Goal: Check status: Check status

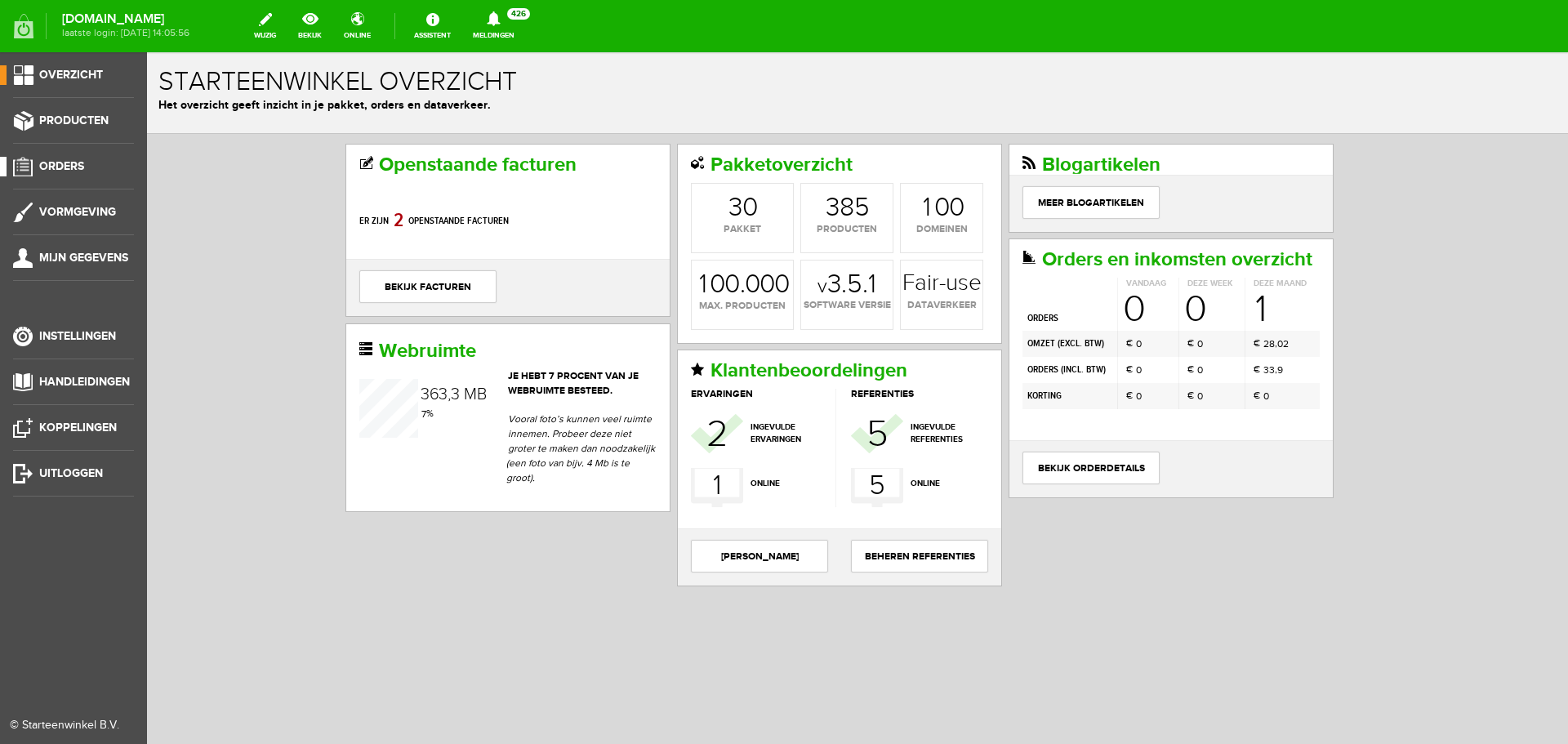
click at [65, 161] on span "Orders" at bounding box center [61, 166] width 45 height 14
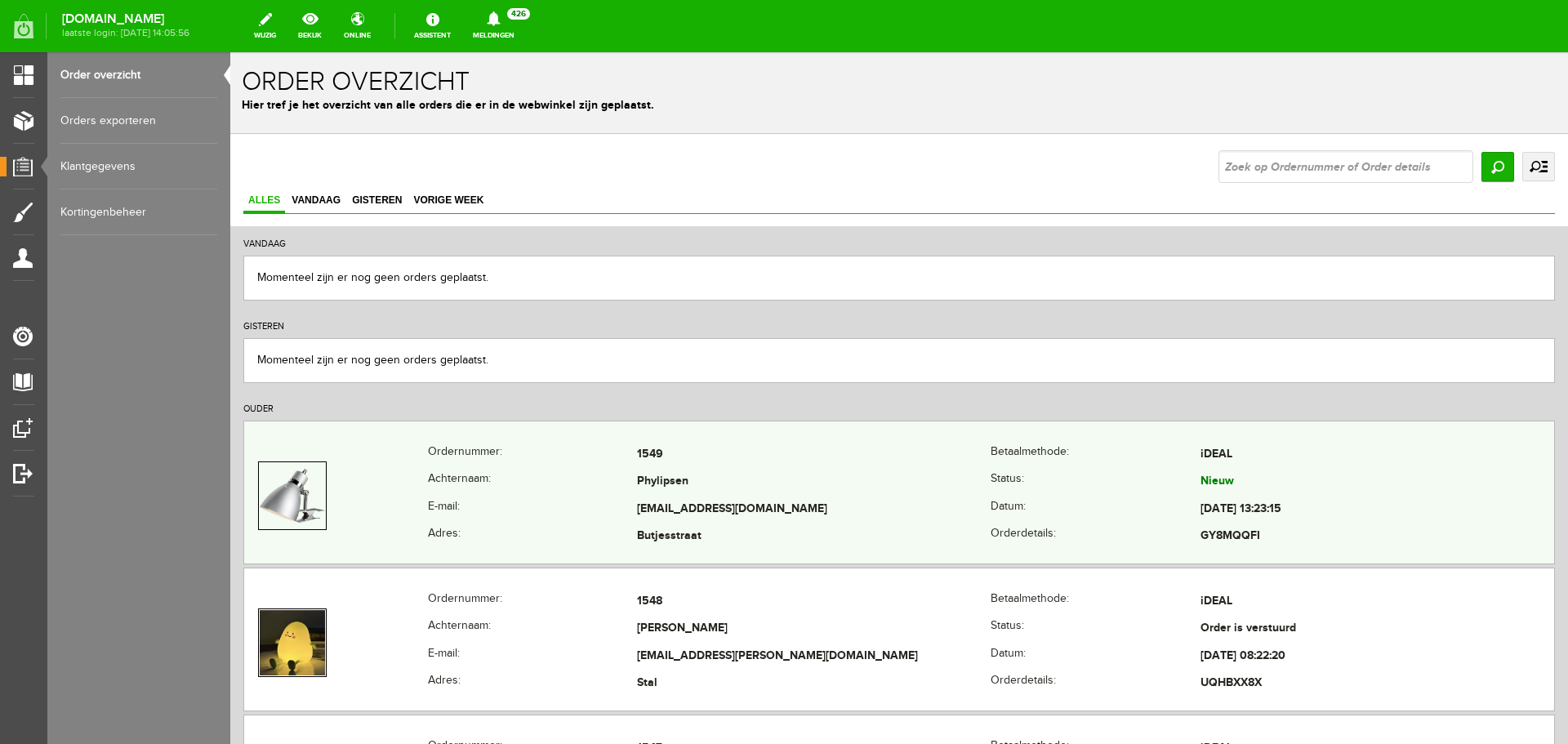
click at [1208, 477] on span "Nieuw" at bounding box center [1217, 480] width 34 height 14
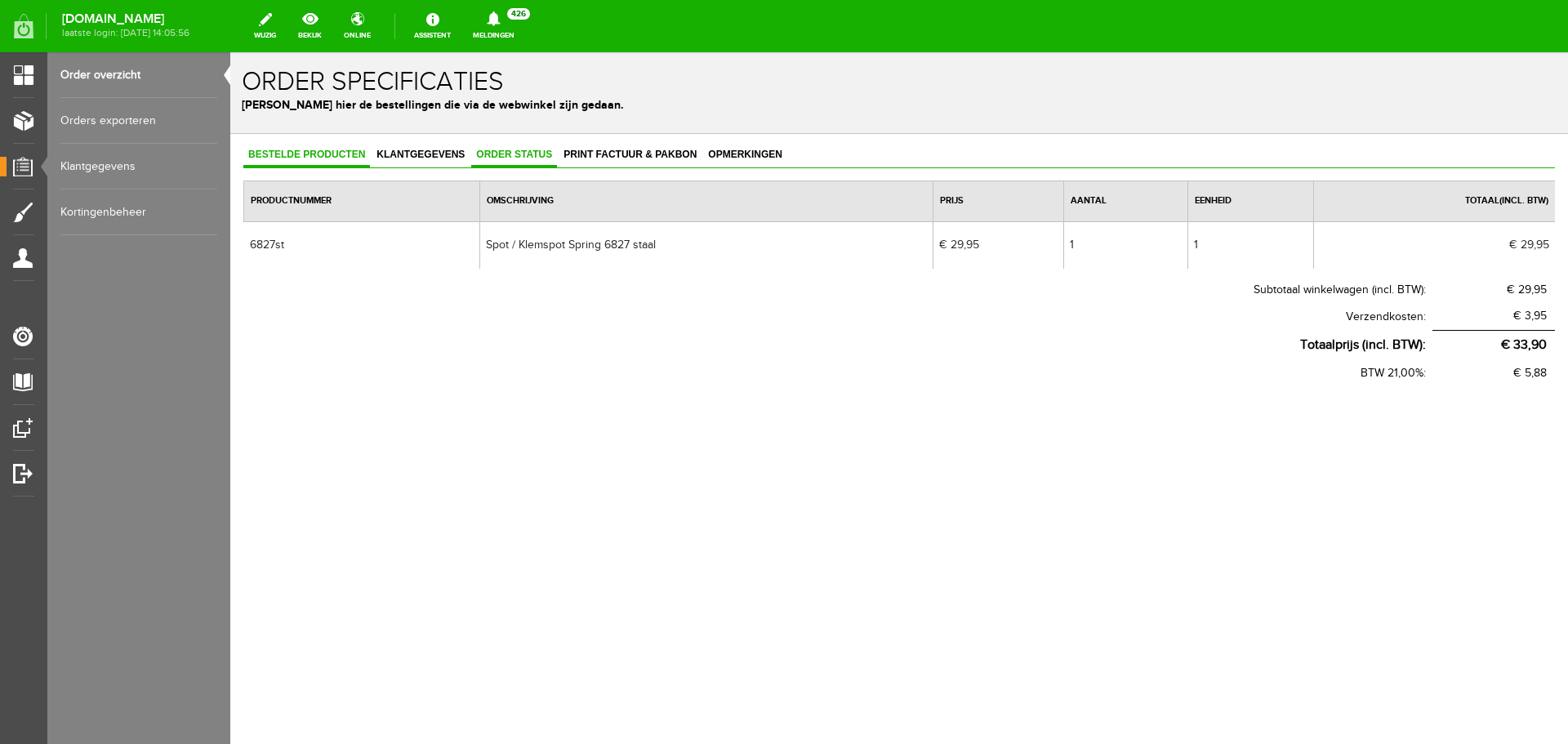
click at [541, 153] on span "Order status" at bounding box center [514, 153] width 86 height 11
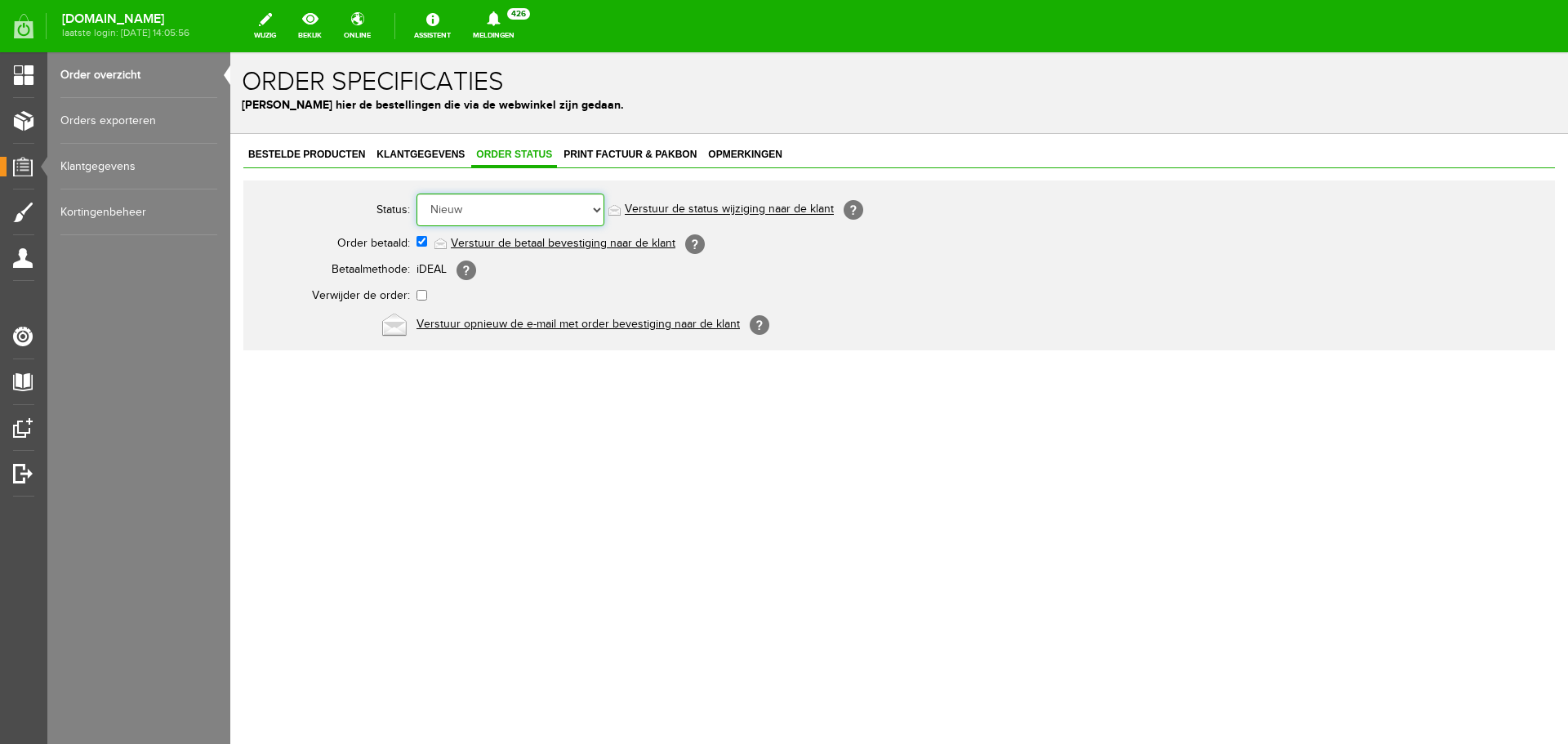
click at [595, 212] on select "Order niet afgerond Nieuw Order in behandeling Wacht op leverancier Wacht op be…" at bounding box center [510, 210] width 188 height 33
select select "3"
click at [417, 194] on select "Order niet afgerond Nieuw Order in behandeling Wacht op leverancier Wacht op be…" at bounding box center [510, 210] width 188 height 33
click at [112, 75] on link "Order overzicht" at bounding box center [139, 76] width 157 height 46
